Goal: Task Accomplishment & Management: Manage account settings

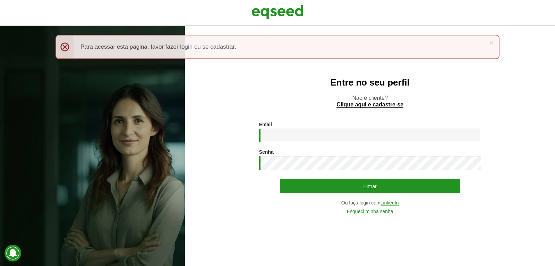
click at [285, 135] on input "Email *" at bounding box center [370, 135] width 222 height 14
type input "**********"
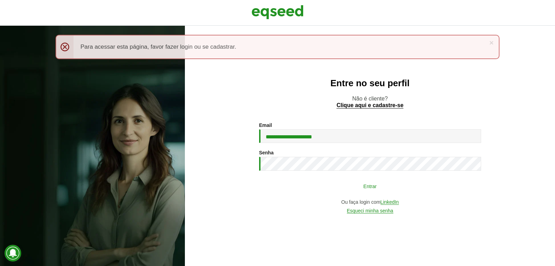
click at [386, 185] on button "Entrar" at bounding box center [370, 185] width 180 height 13
